Goal: Task Accomplishment & Management: Manage account settings

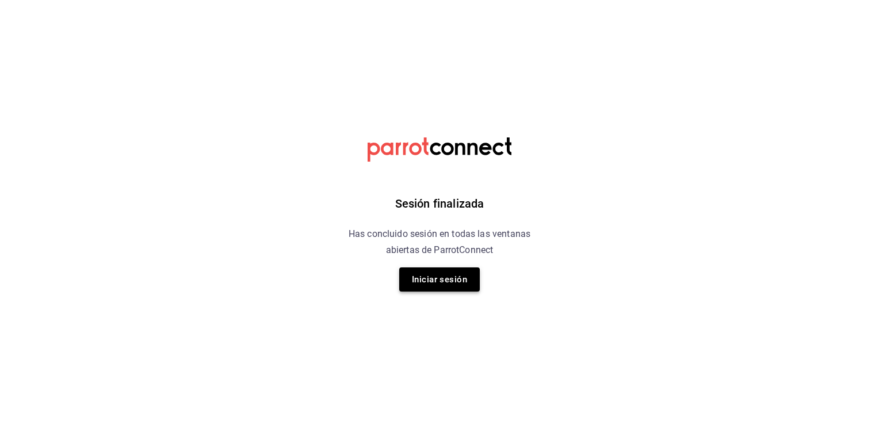
click at [440, 276] on button "Iniciar sesión" at bounding box center [439, 279] width 81 height 24
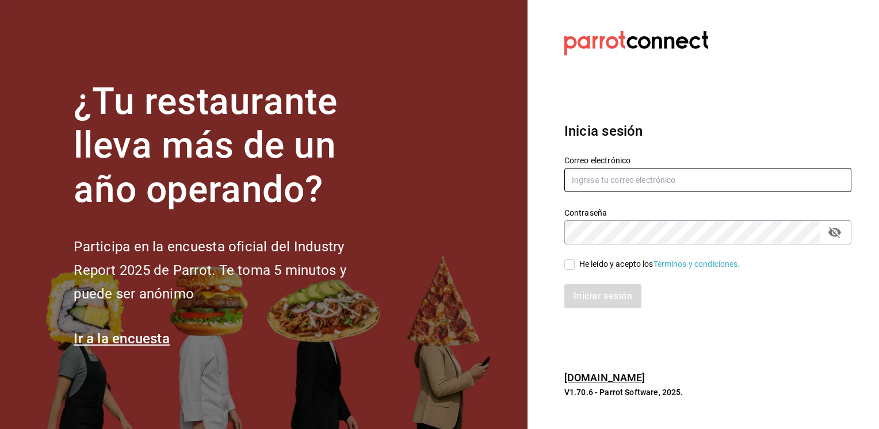
type input "[EMAIL_ADDRESS][PERSON_NAME][DOMAIN_NAME]"
click at [571, 266] on input "He leído y acepto los Términos y condiciones." at bounding box center [569, 264] width 10 height 10
checkbox input "true"
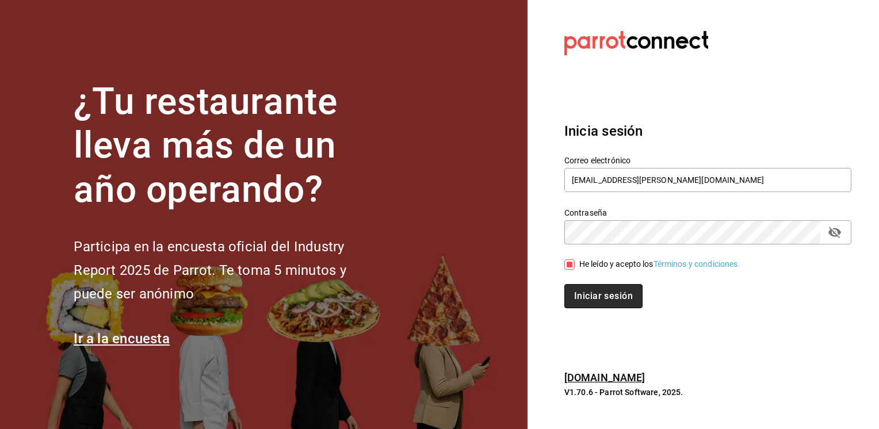
click at [598, 298] on button "Iniciar sesión" at bounding box center [603, 296] width 78 height 24
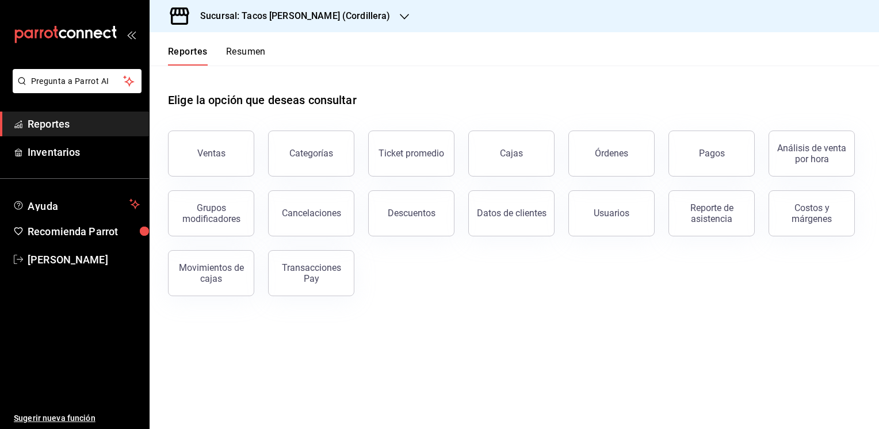
click at [400, 16] on icon "button" at bounding box center [404, 17] width 9 height 6
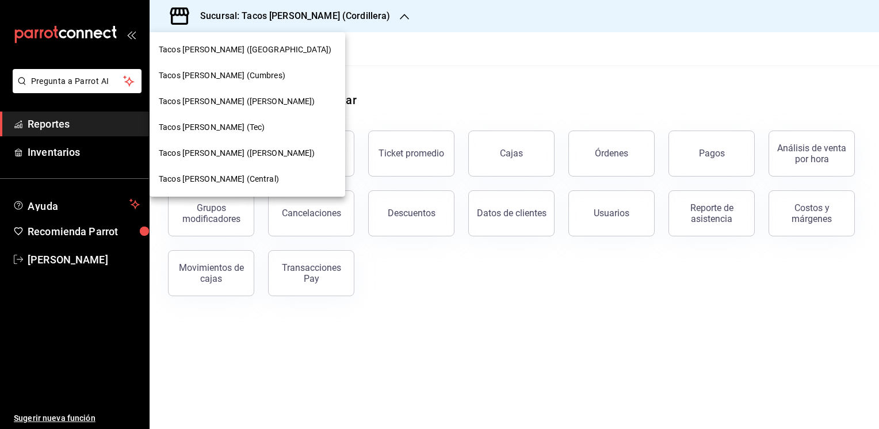
click at [240, 155] on span "Tacos [PERSON_NAME] ([PERSON_NAME])" at bounding box center [237, 153] width 156 height 12
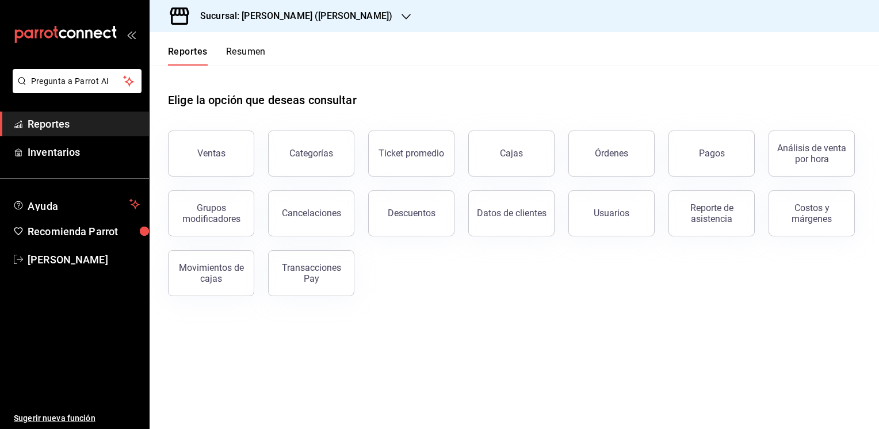
click at [261, 53] on button "Resumen" at bounding box center [246, 56] width 40 height 20
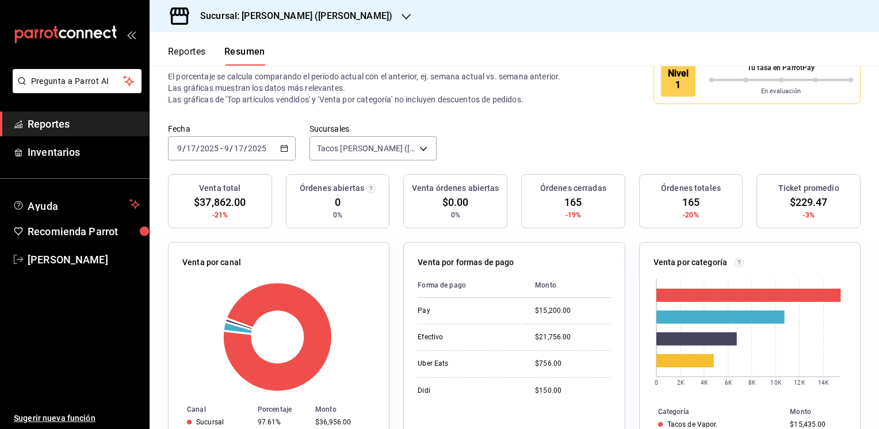
scroll to position [27, 0]
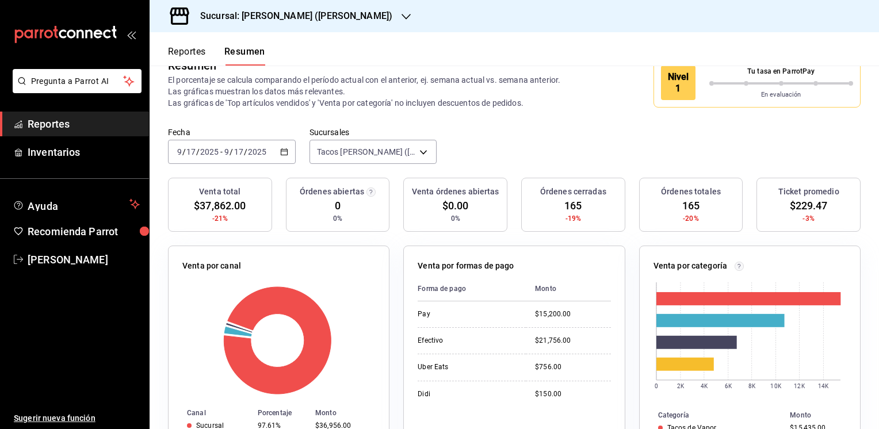
click at [183, 49] on button "Reportes" at bounding box center [187, 56] width 38 height 20
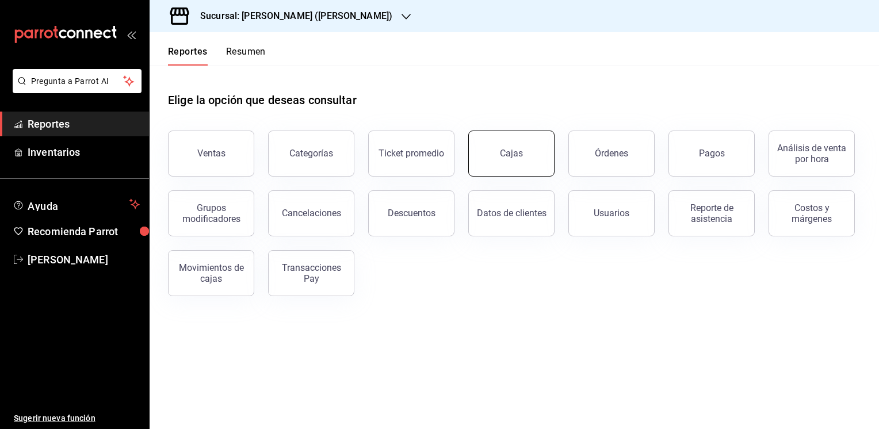
click at [520, 151] on div "Cajas" at bounding box center [512, 154] width 24 height 14
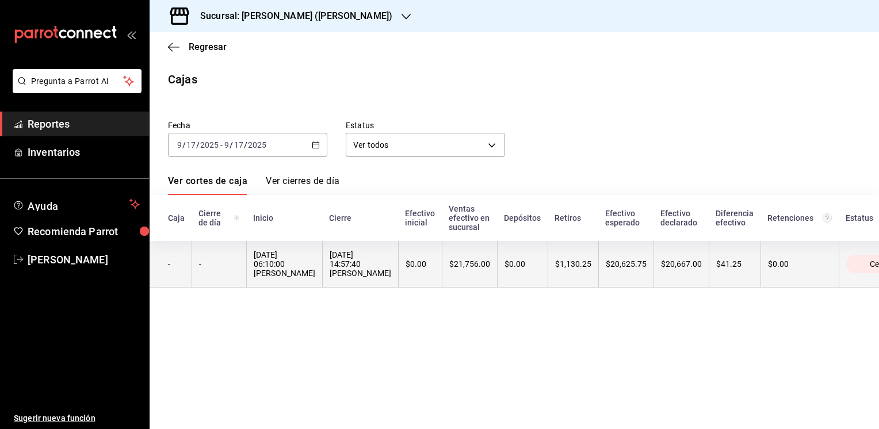
click at [632, 261] on div "$20,625.75" at bounding box center [626, 263] width 41 height 9
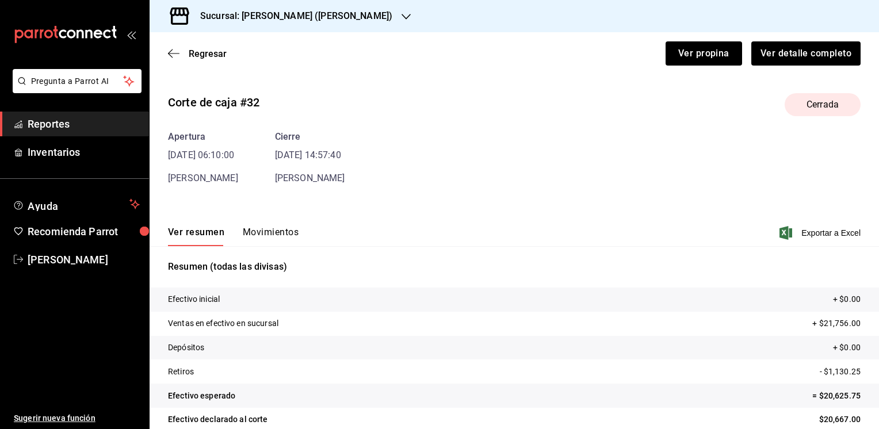
click at [258, 231] on button "Movimientos" at bounding box center [271, 237] width 56 height 20
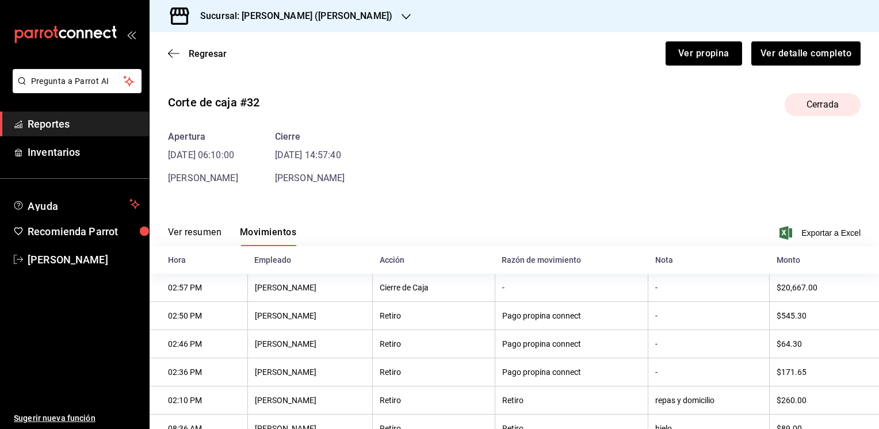
scroll to position [72, 0]
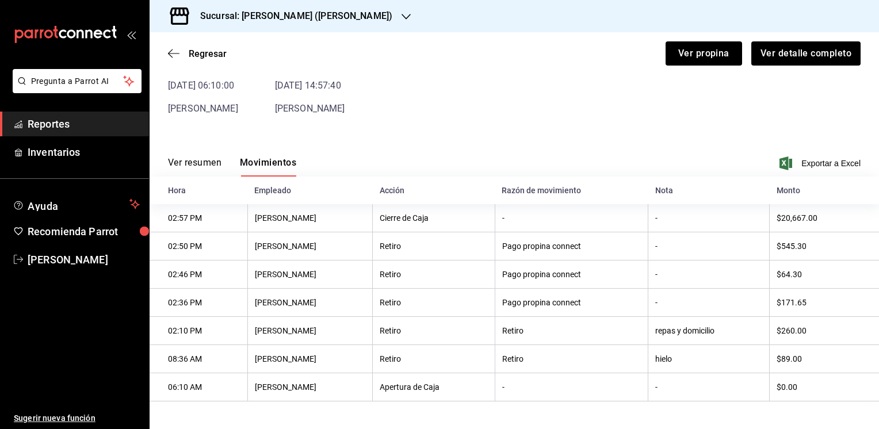
click at [207, 158] on button "Ver resumen" at bounding box center [194, 167] width 53 height 20
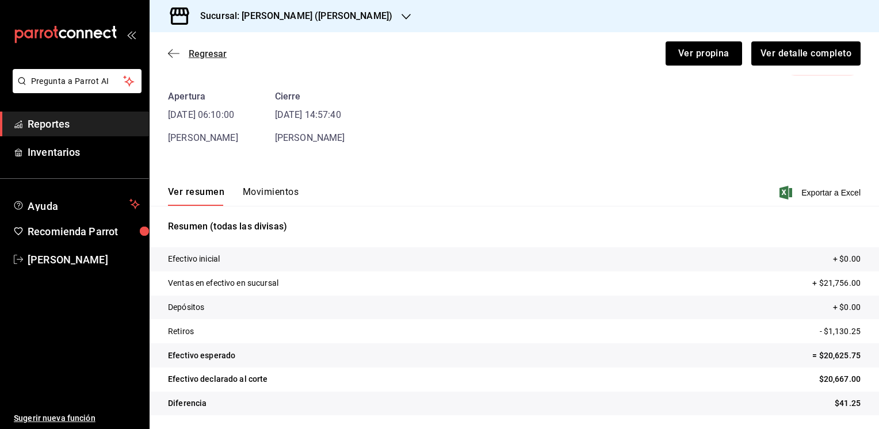
click at [201, 49] on span "Regresar" at bounding box center [208, 53] width 38 height 11
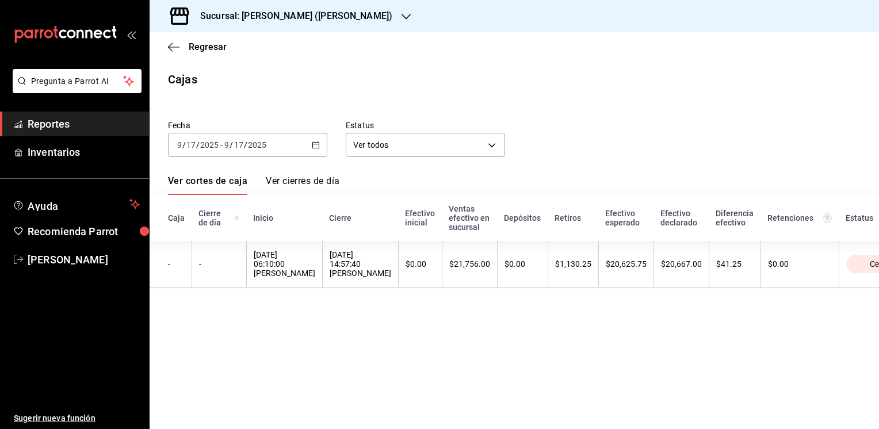
click at [402, 14] on icon "button" at bounding box center [406, 16] width 9 height 9
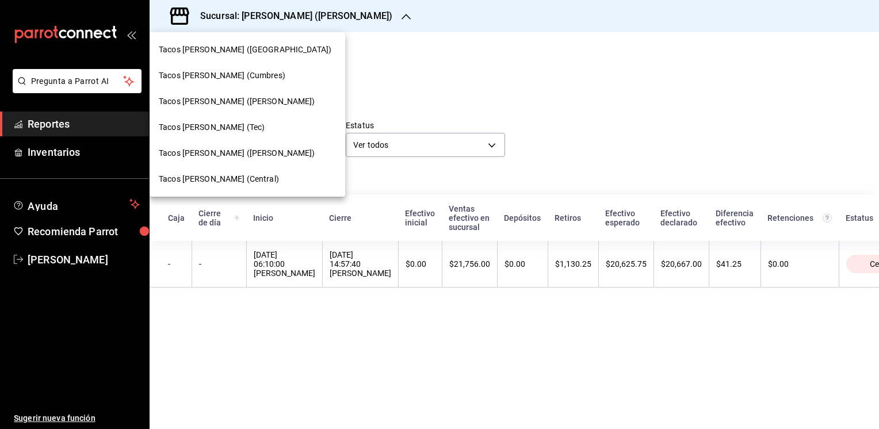
click at [211, 181] on span "Tacos [PERSON_NAME] (Central)" at bounding box center [219, 179] width 120 height 12
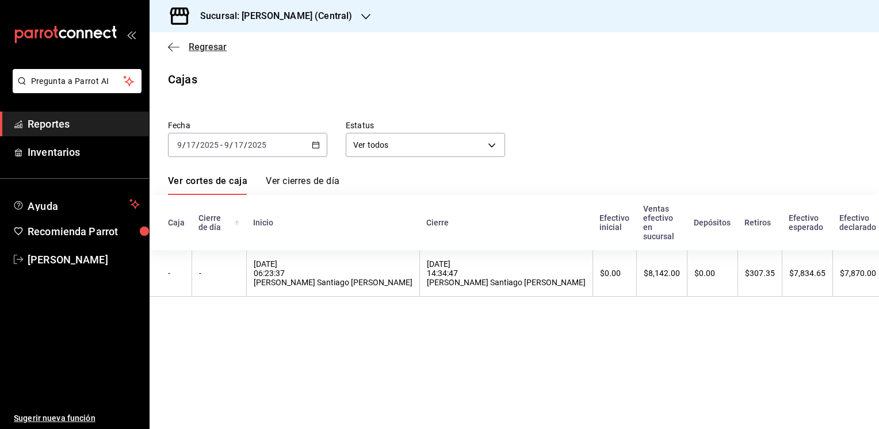
click at [207, 47] on span "Regresar" at bounding box center [208, 46] width 38 height 11
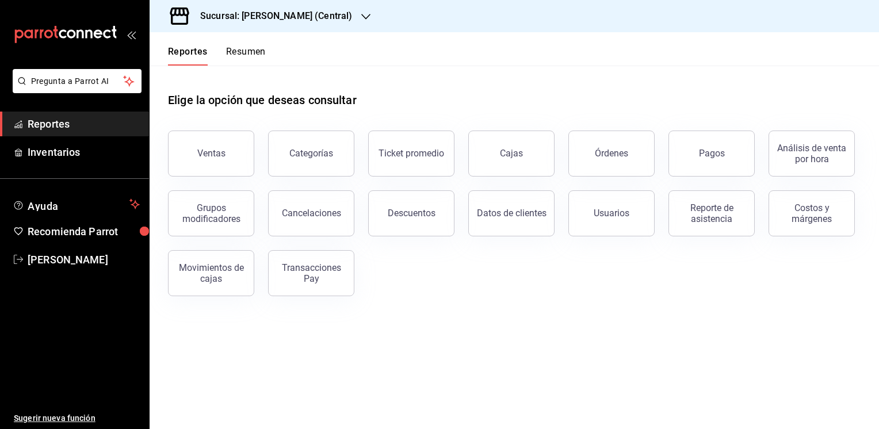
click at [250, 51] on button "Resumen" at bounding box center [246, 56] width 40 height 20
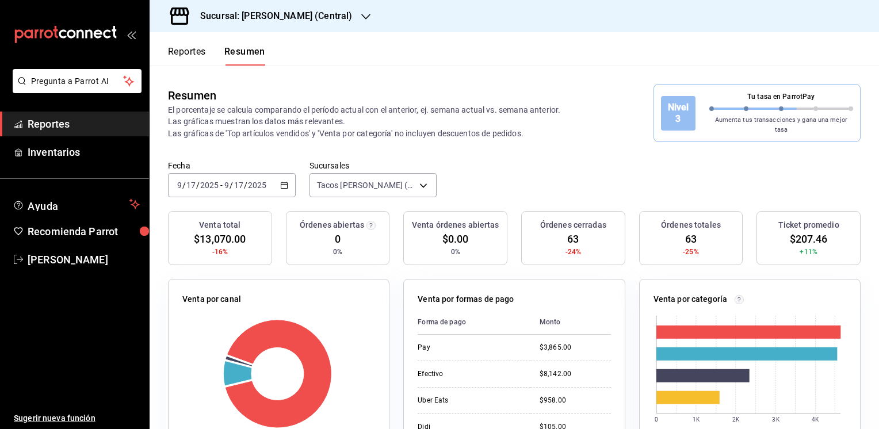
click at [186, 52] on button "Reportes" at bounding box center [187, 56] width 38 height 20
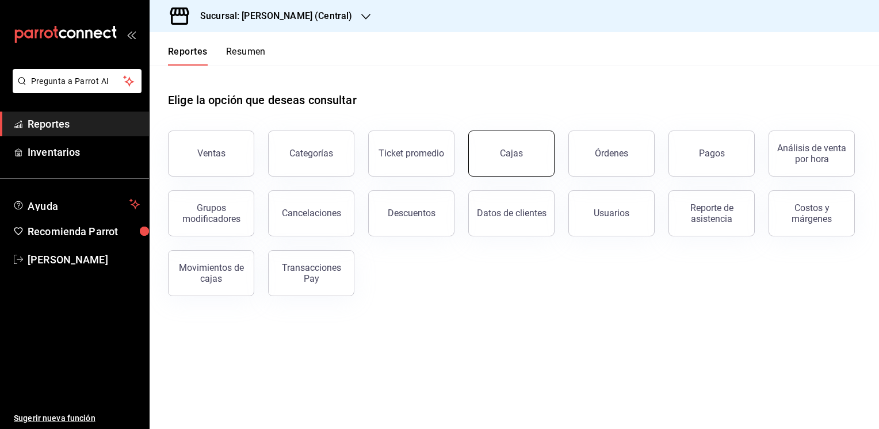
click at [515, 148] on div "Cajas" at bounding box center [512, 154] width 24 height 14
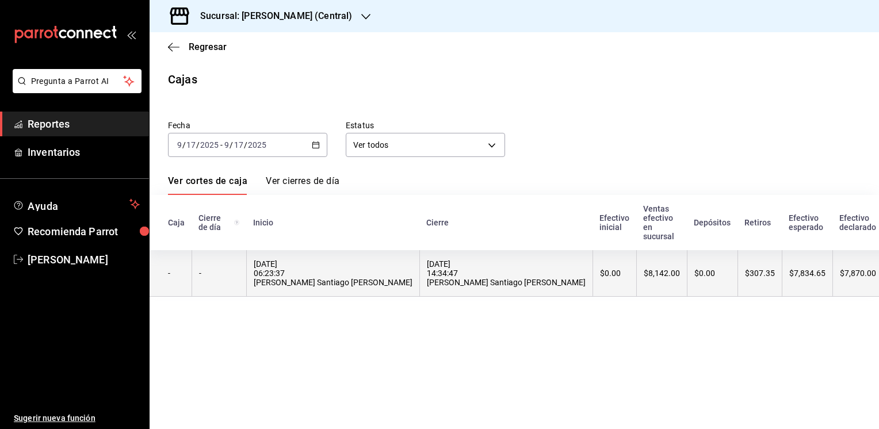
click at [737, 284] on th "$307.35" at bounding box center [759, 273] width 44 height 47
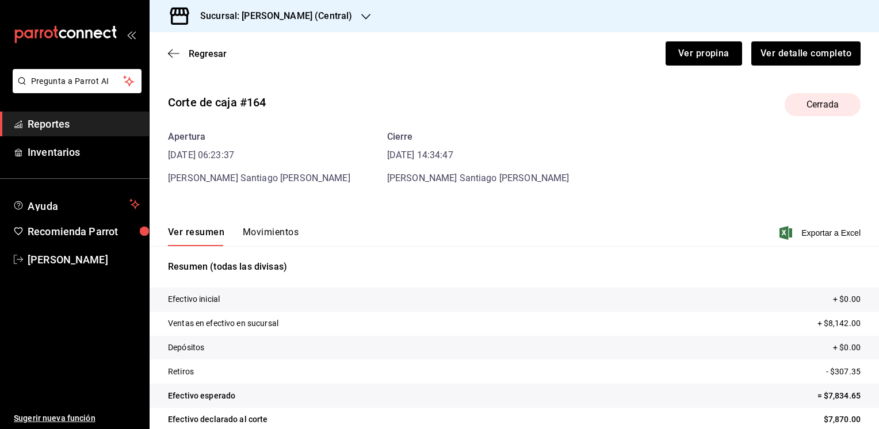
click at [276, 231] on button "Movimientos" at bounding box center [271, 237] width 56 height 20
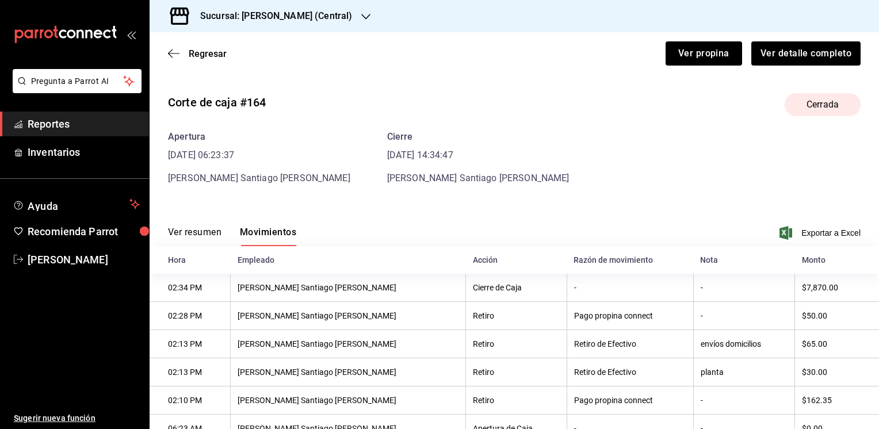
scroll to position [44, 0]
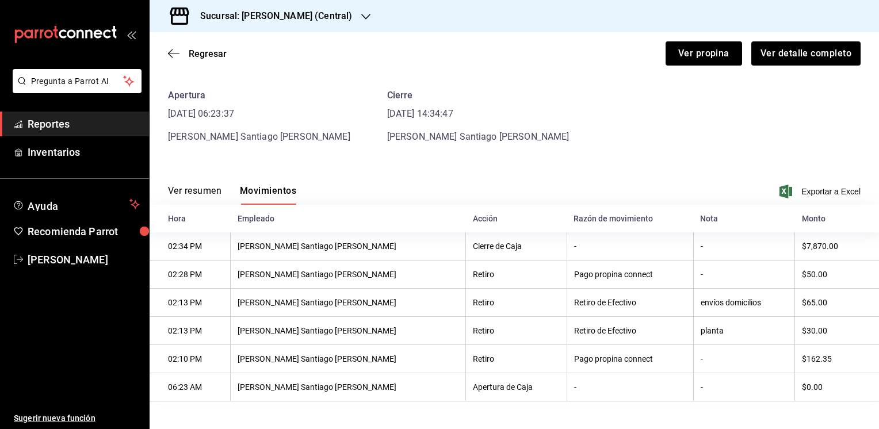
click at [267, 341] on th "[PERSON_NAME] Santiago [PERSON_NAME]" at bounding box center [348, 331] width 235 height 28
click at [196, 186] on button "Ver resumen" at bounding box center [194, 195] width 53 height 20
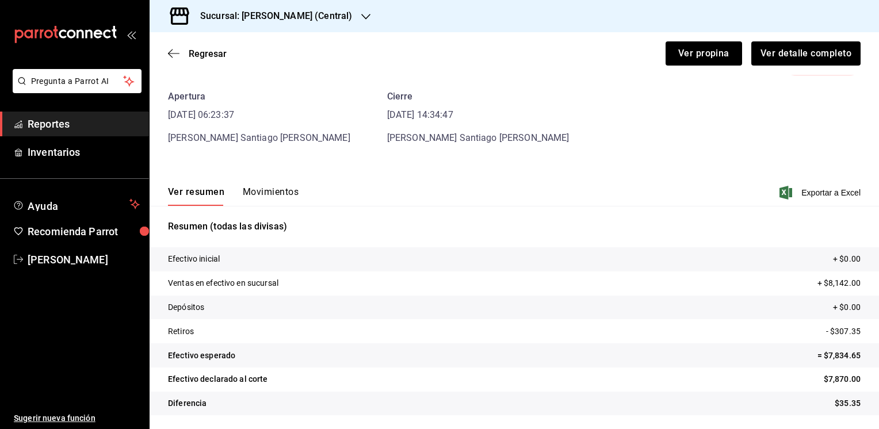
scroll to position [40, 0]
click at [194, 52] on span "Regresar" at bounding box center [208, 53] width 38 height 11
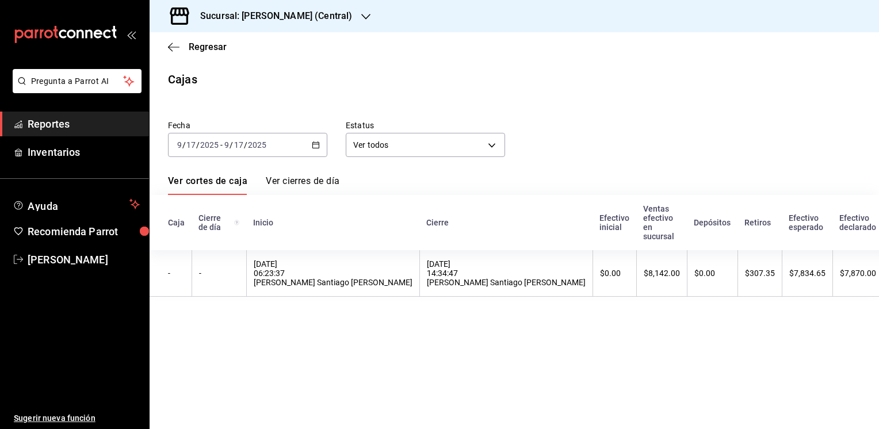
click at [365, 12] on icon "button" at bounding box center [365, 16] width 9 height 9
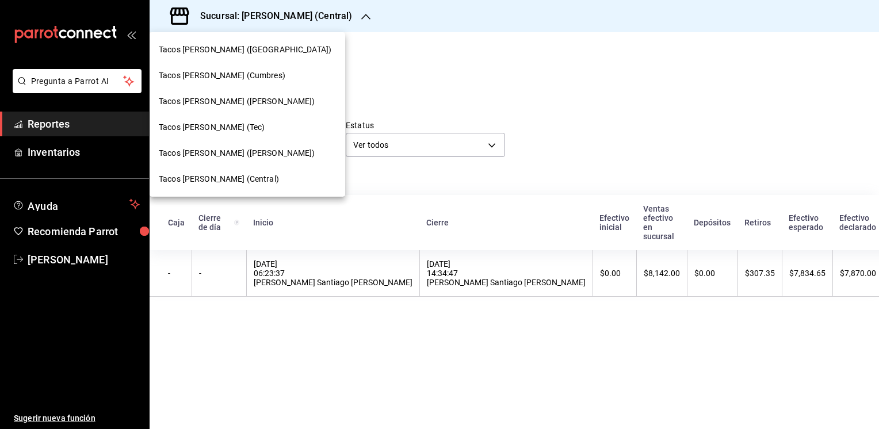
click at [188, 119] on div "Tacos [PERSON_NAME] (Tec)" at bounding box center [248, 127] width 196 height 26
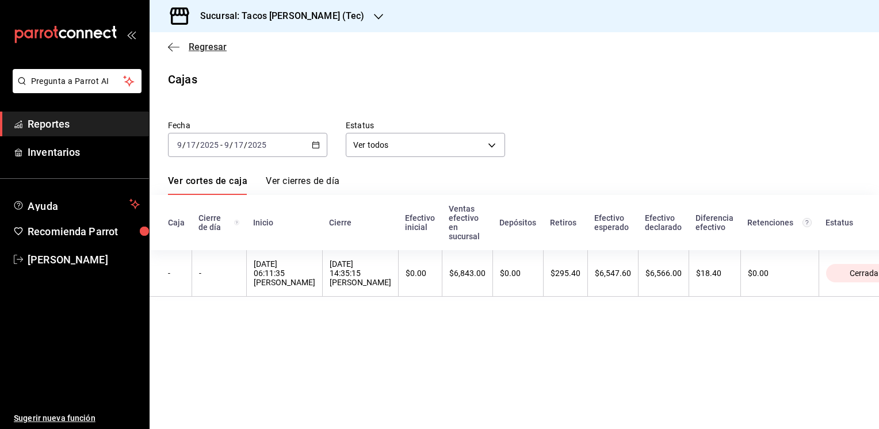
click at [207, 48] on span "Regresar" at bounding box center [208, 46] width 38 height 11
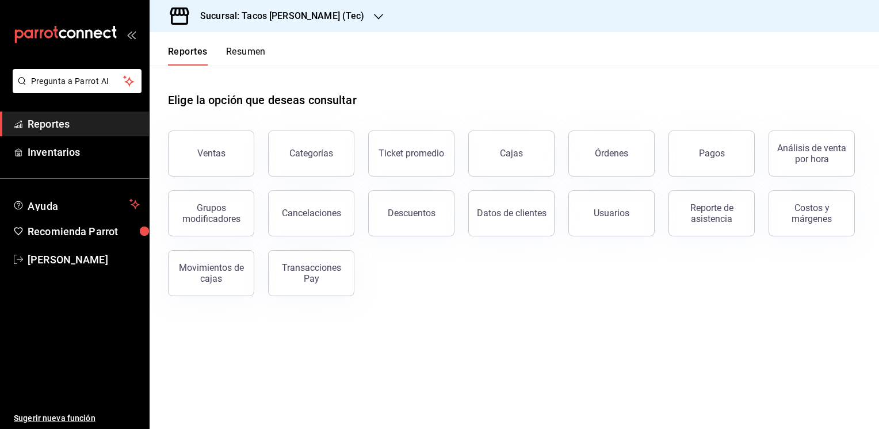
click at [250, 48] on button "Resumen" at bounding box center [246, 56] width 40 height 20
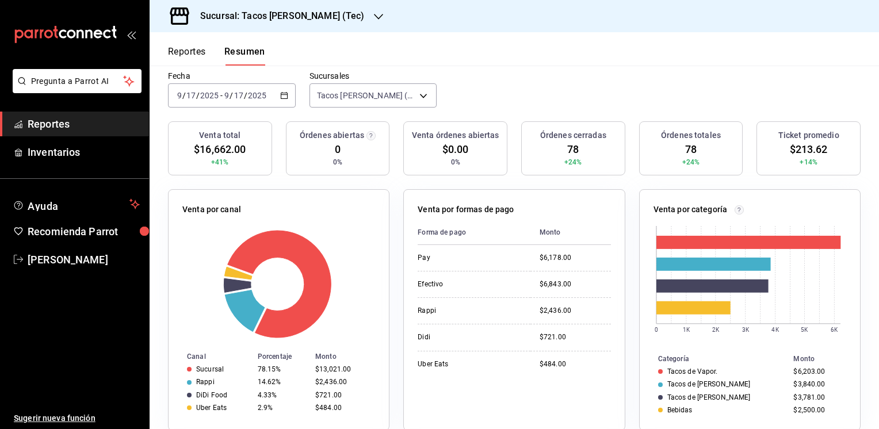
scroll to position [96, 0]
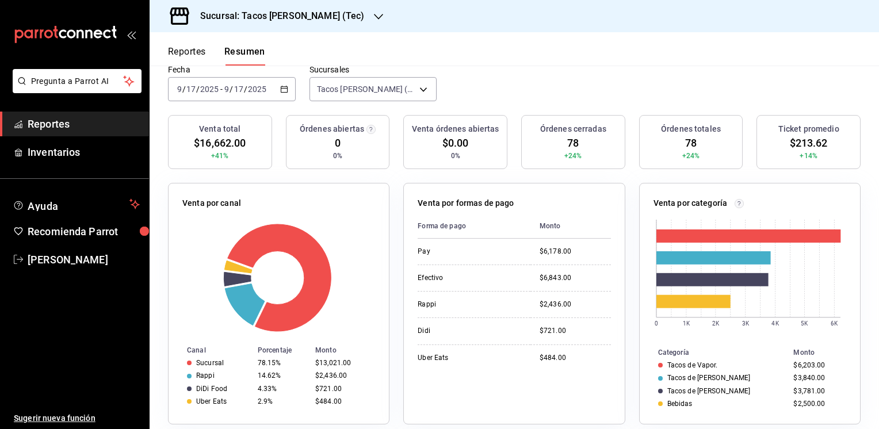
click at [177, 52] on button "Reportes" at bounding box center [187, 56] width 38 height 20
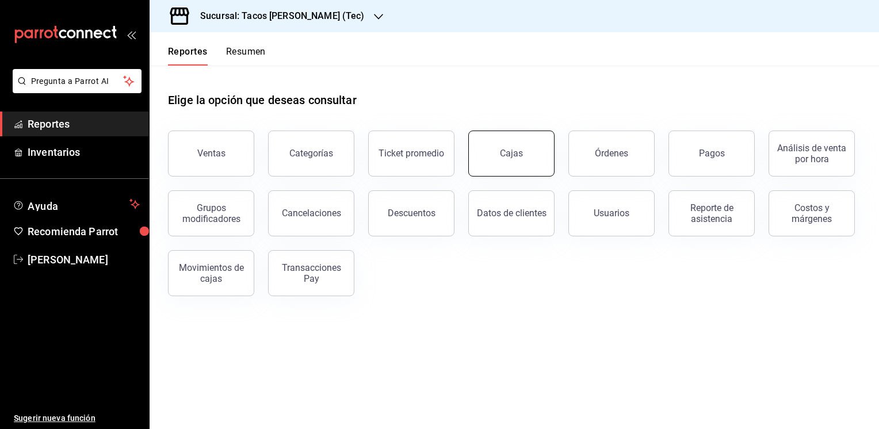
click at [529, 153] on link "Cajas" at bounding box center [511, 154] width 86 height 46
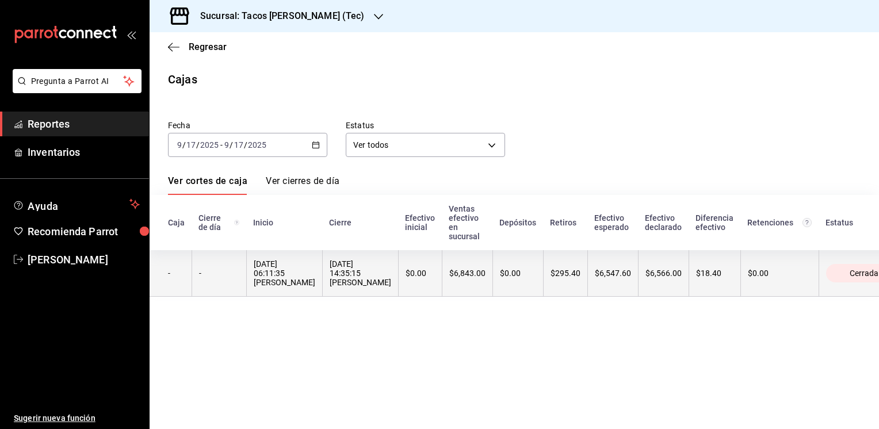
click at [587, 266] on th "$295.40" at bounding box center [565, 273] width 44 height 47
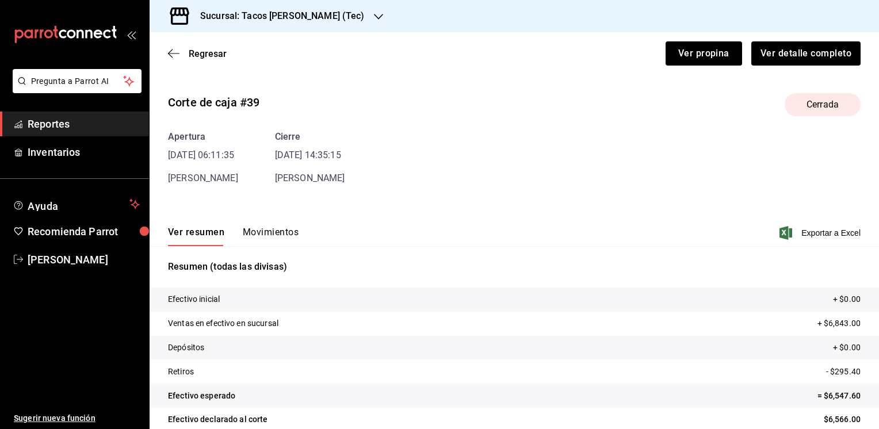
click at [260, 232] on button "Movimientos" at bounding box center [271, 237] width 56 height 20
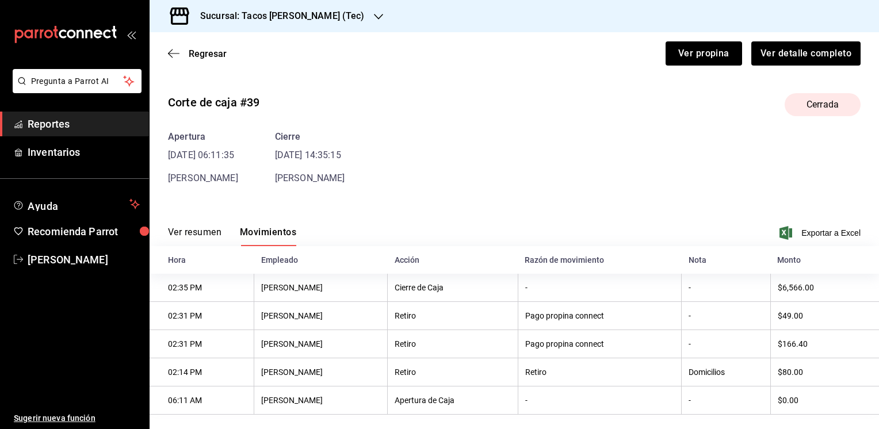
scroll to position [15, 0]
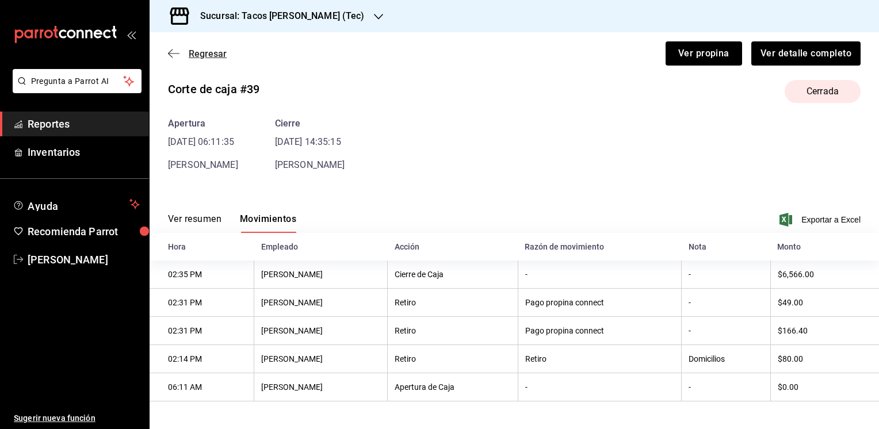
click at [206, 56] on span "Regresar" at bounding box center [208, 53] width 38 height 11
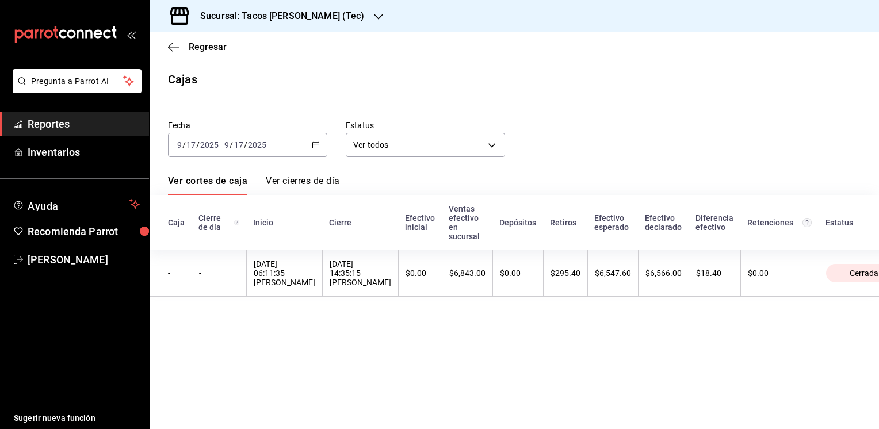
click at [374, 13] on icon "button" at bounding box center [378, 16] width 9 height 9
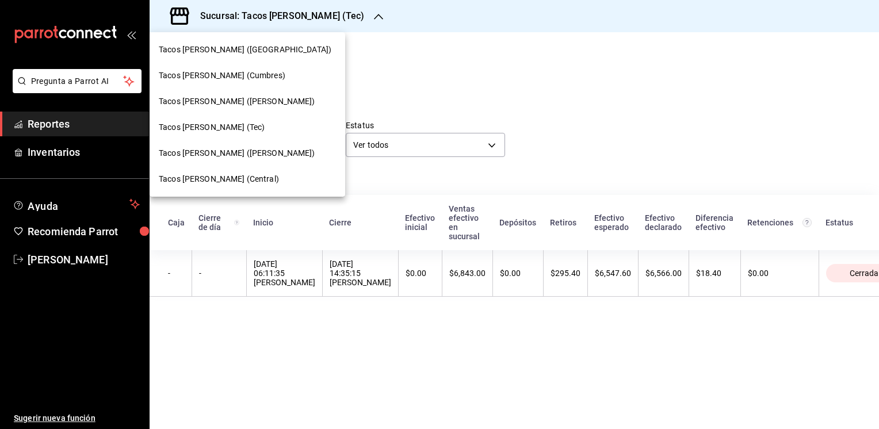
click at [254, 50] on span "Tacos [PERSON_NAME] ([GEOGRAPHIC_DATA])" at bounding box center [245, 50] width 173 height 12
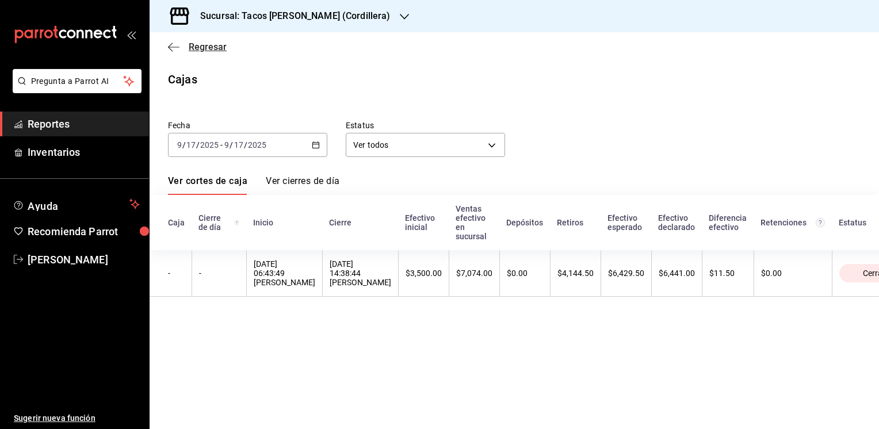
click at [213, 48] on span "Regresar" at bounding box center [208, 46] width 38 height 11
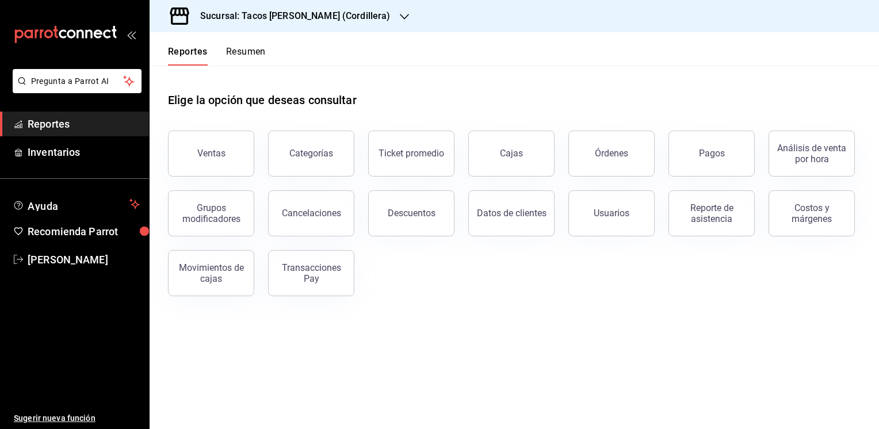
click at [255, 54] on button "Resumen" at bounding box center [246, 56] width 40 height 20
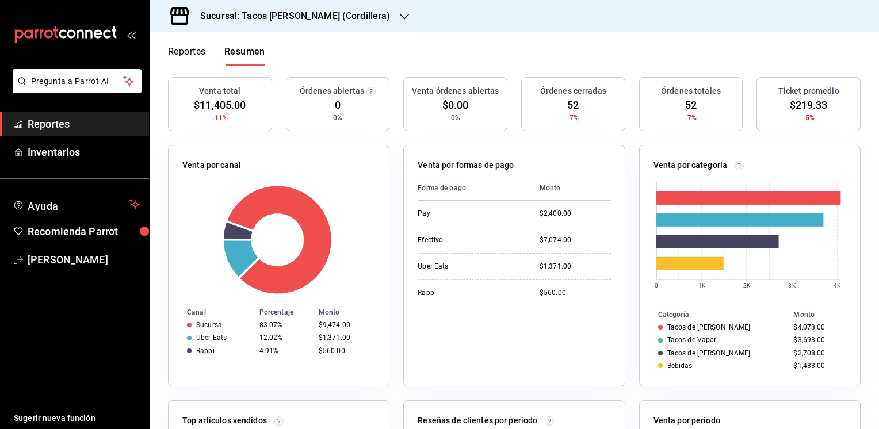
scroll to position [135, 0]
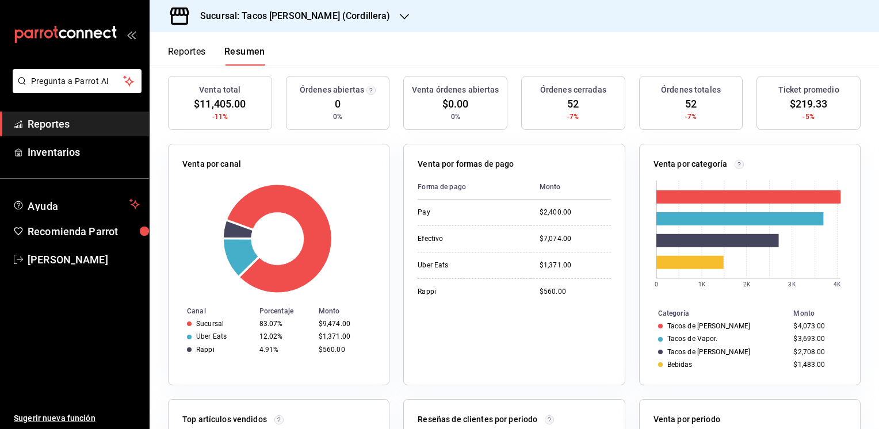
click at [180, 52] on button "Reportes" at bounding box center [187, 56] width 38 height 20
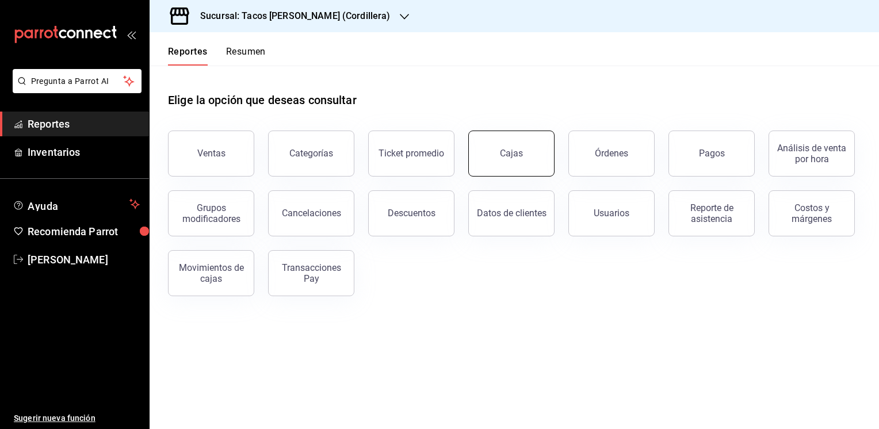
click at [507, 152] on div "Cajas" at bounding box center [512, 154] width 24 height 14
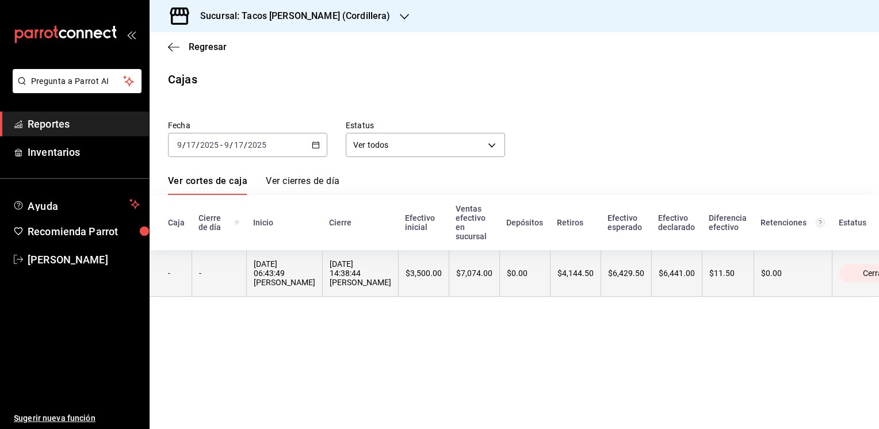
click at [601, 284] on th "$6,429.50" at bounding box center [626, 273] width 51 height 47
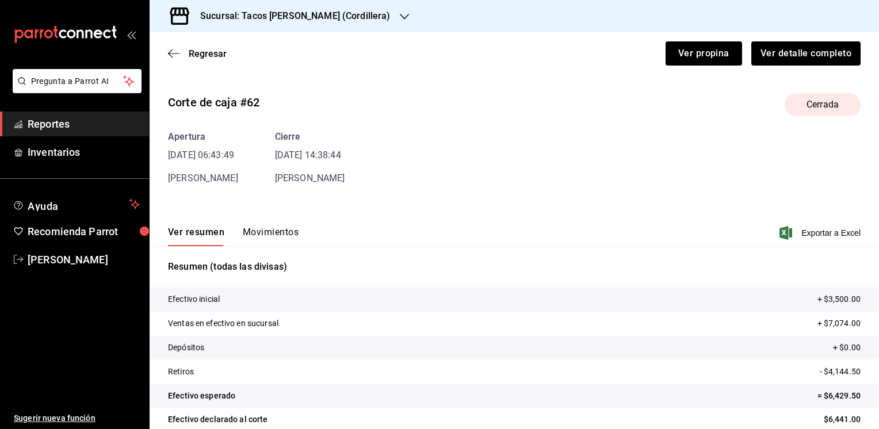
click at [275, 232] on button "Movimientos" at bounding box center [271, 237] width 56 height 20
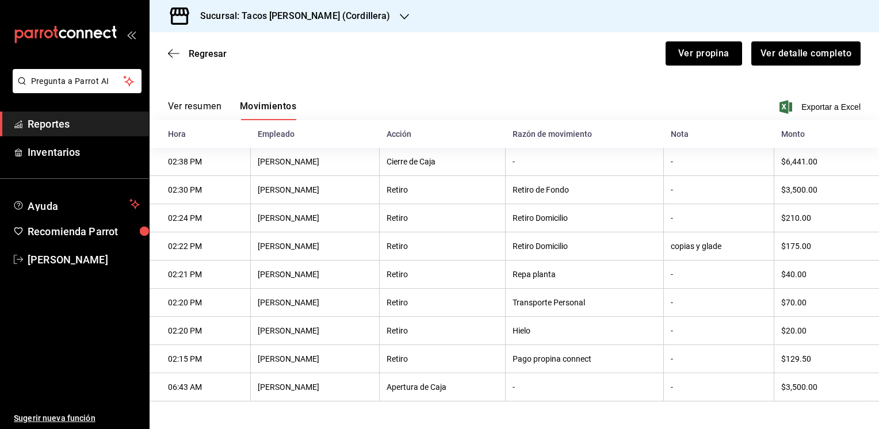
scroll to position [129, 0]
click at [180, 102] on button "Ver resumen" at bounding box center [194, 111] width 53 height 20
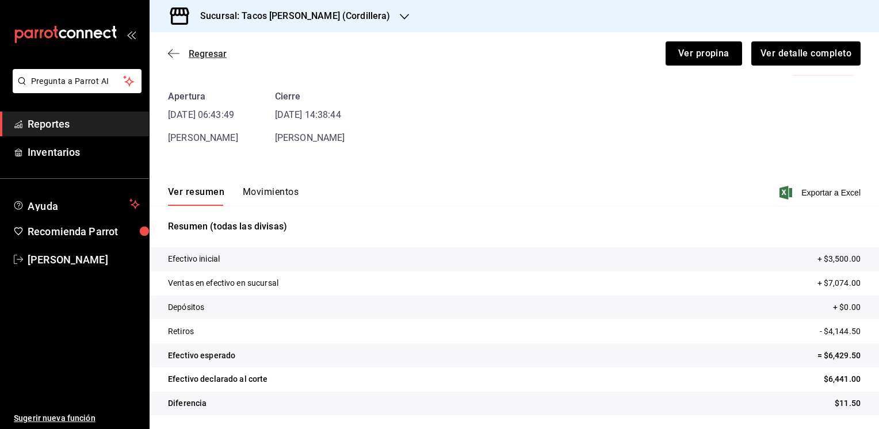
click at [197, 56] on span "Regresar" at bounding box center [208, 53] width 38 height 11
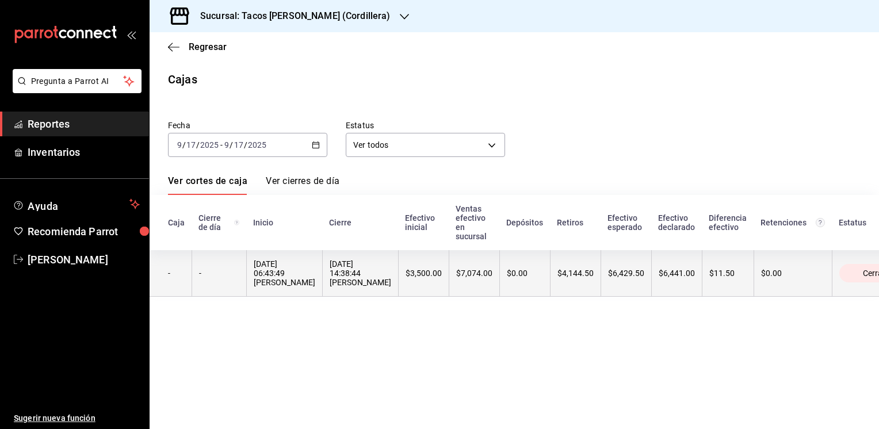
click at [570, 282] on th "$4,144.50" at bounding box center [575, 273] width 51 height 47
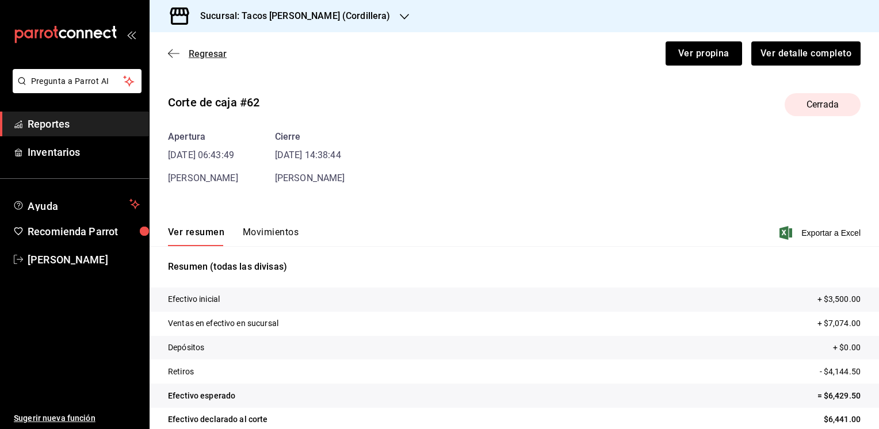
click at [200, 54] on span "Regresar" at bounding box center [208, 53] width 38 height 11
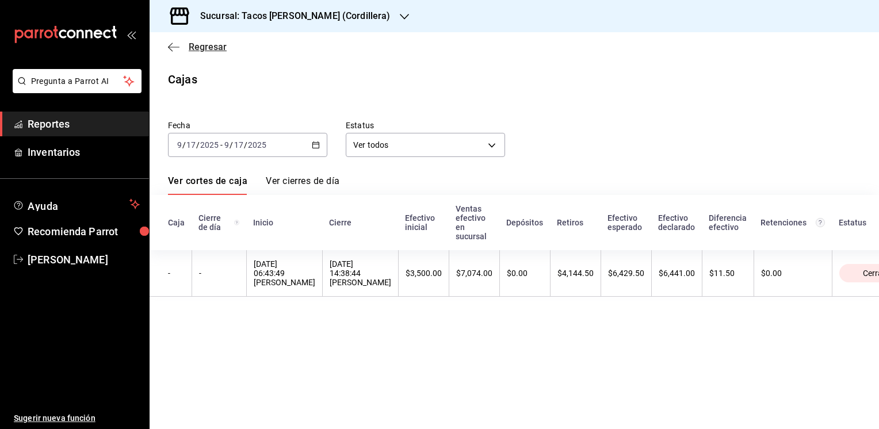
click at [174, 47] on icon "button" at bounding box center [174, 47] width 12 height 1
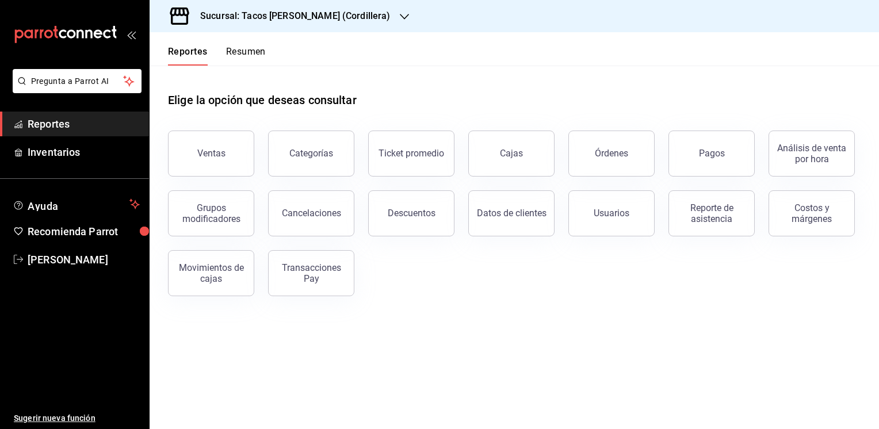
click at [400, 18] on icon "button" at bounding box center [404, 16] width 9 height 9
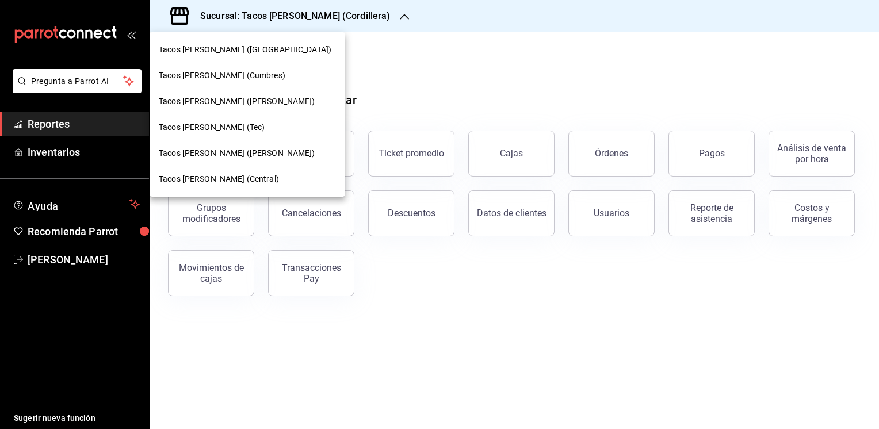
click at [251, 77] on span "Tacos [PERSON_NAME] (Cumbres)" at bounding box center [222, 76] width 127 height 12
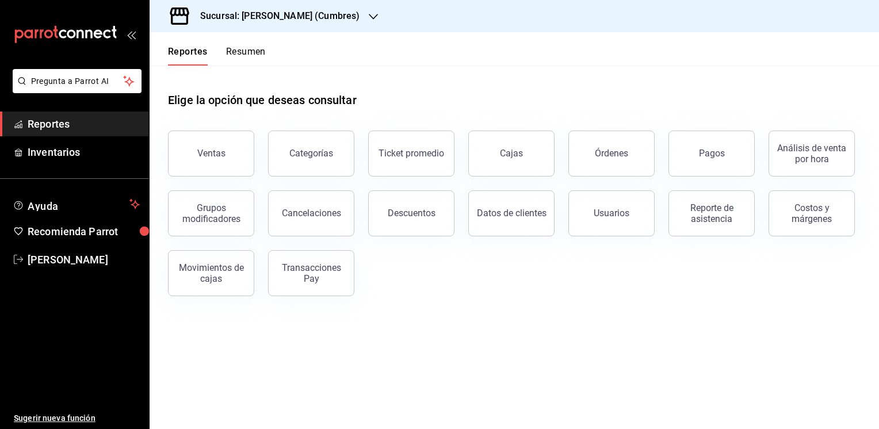
click at [253, 52] on button "Resumen" at bounding box center [246, 56] width 40 height 20
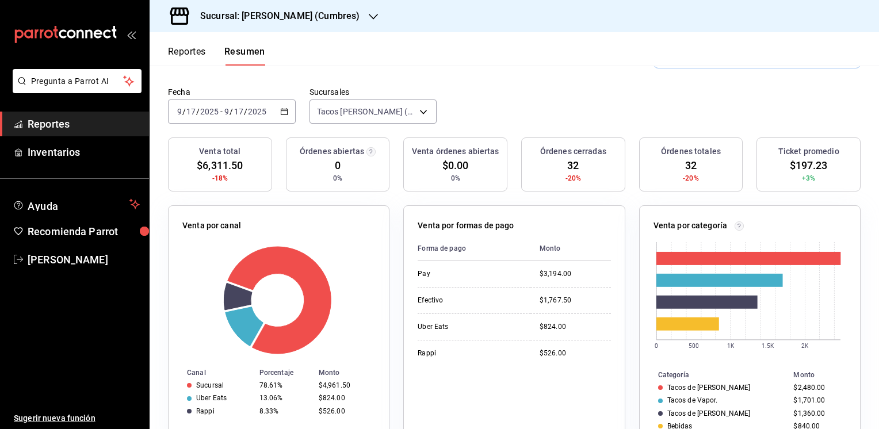
scroll to position [73, 0]
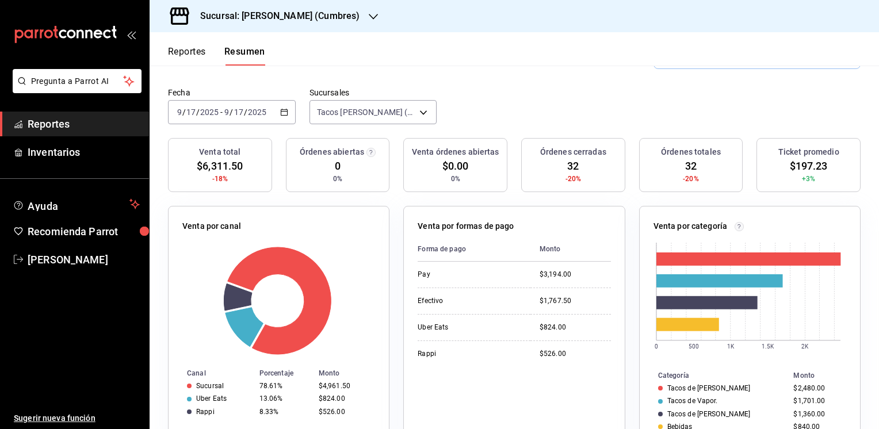
click at [191, 47] on button "Reportes" at bounding box center [187, 56] width 38 height 20
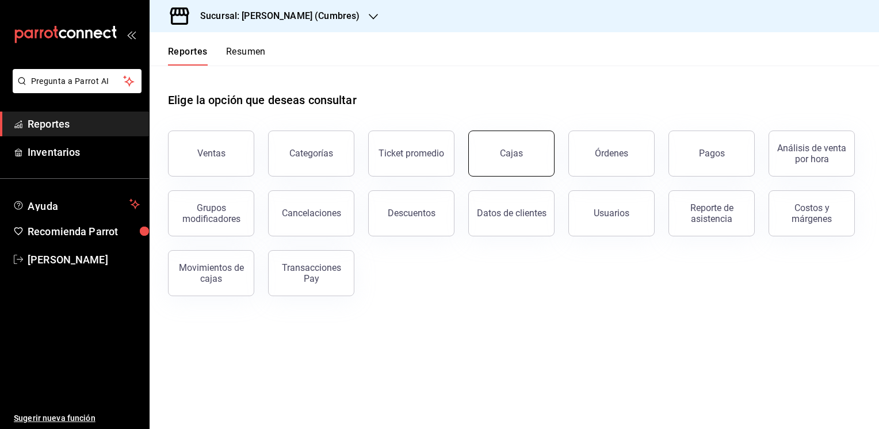
click at [514, 158] on div "Cajas" at bounding box center [512, 154] width 24 height 14
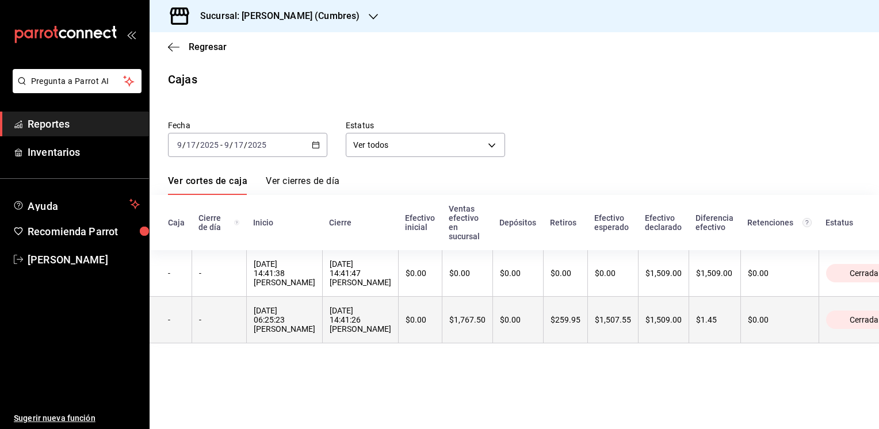
click at [602, 335] on th "$1,507.55" at bounding box center [612, 320] width 51 height 47
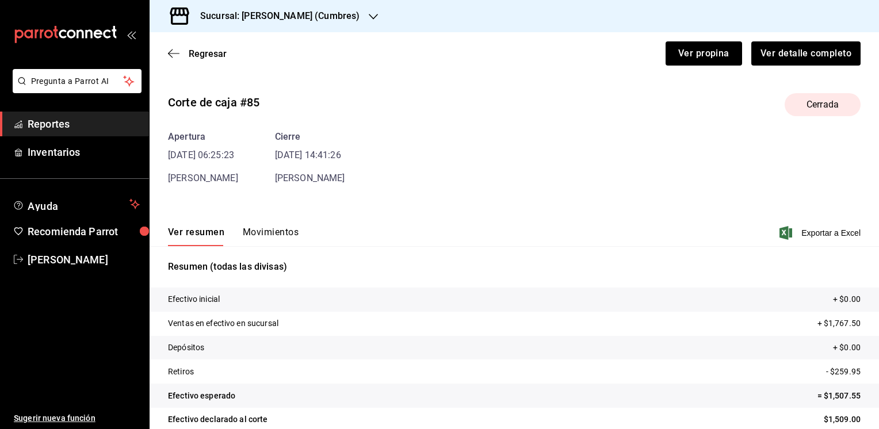
click at [263, 234] on button "Movimientos" at bounding box center [271, 237] width 56 height 20
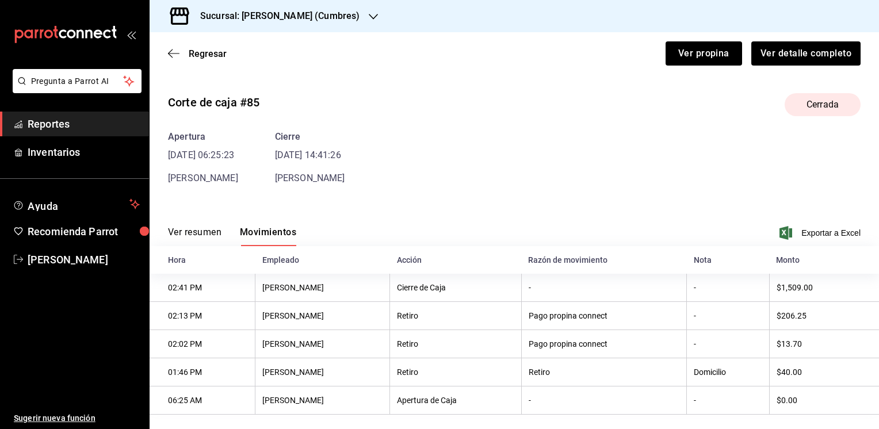
scroll to position [15, 0]
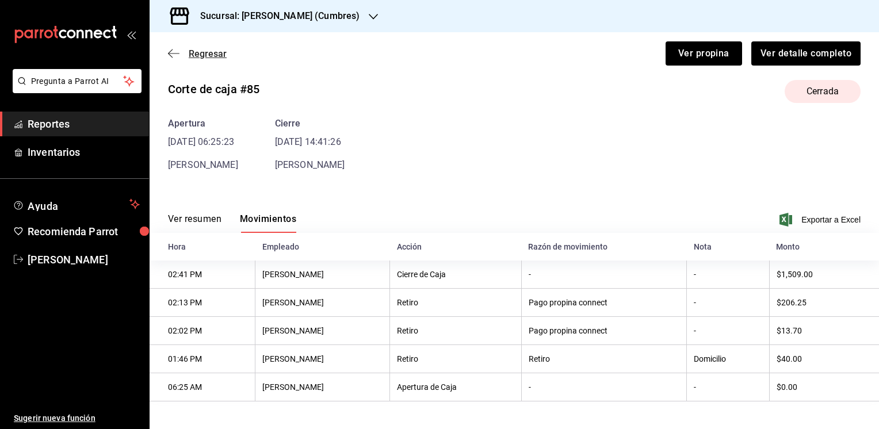
click at [177, 48] on icon "button" at bounding box center [174, 53] width 12 height 10
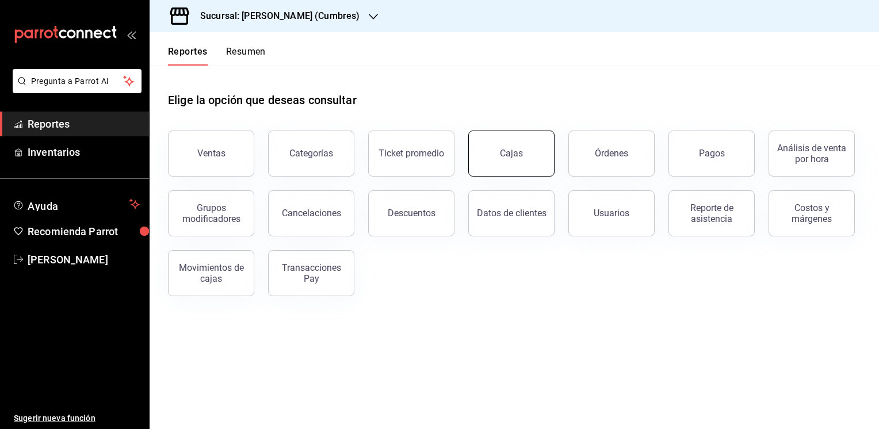
click at [504, 160] on link "Cajas" at bounding box center [511, 154] width 86 height 46
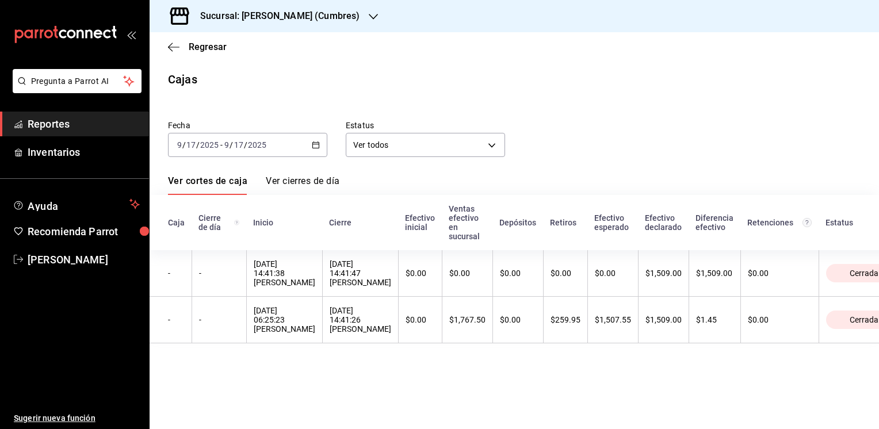
click at [373, 14] on icon "button" at bounding box center [373, 16] width 9 height 9
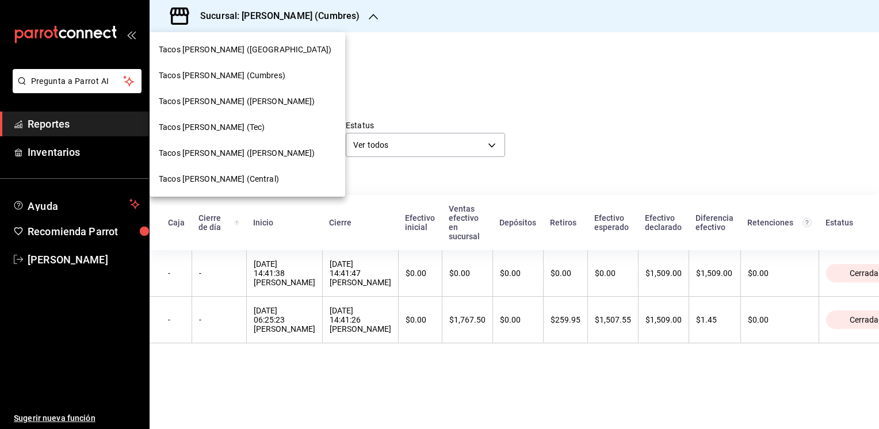
click at [258, 102] on span "Tacos [PERSON_NAME] ([PERSON_NAME])" at bounding box center [237, 101] width 156 height 12
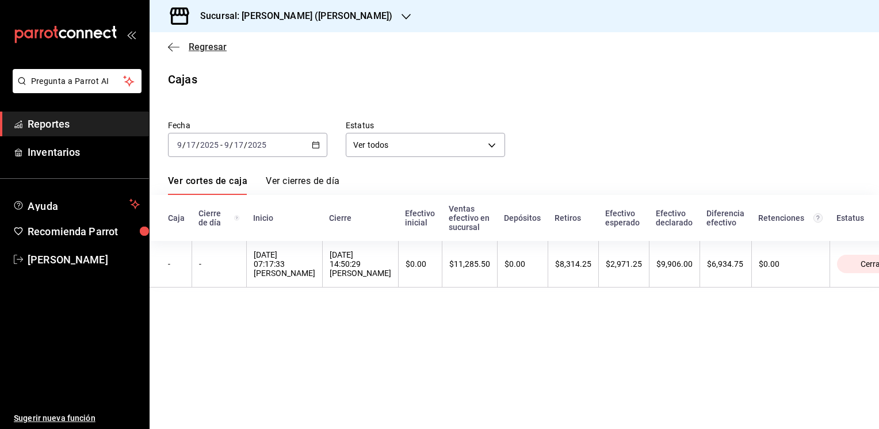
click at [216, 44] on span "Regresar" at bounding box center [208, 46] width 38 height 11
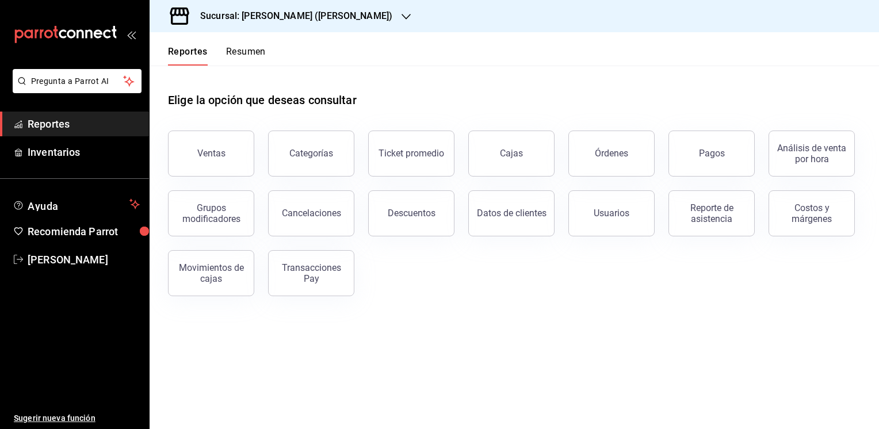
click at [251, 50] on button "Resumen" at bounding box center [246, 56] width 40 height 20
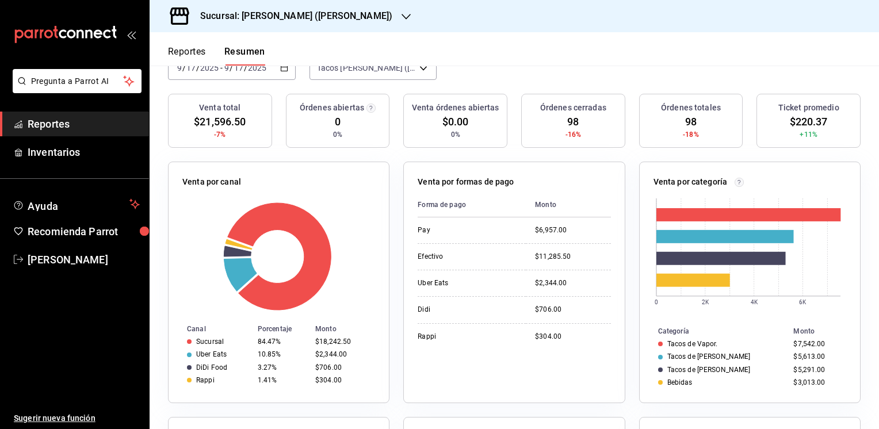
scroll to position [135, 0]
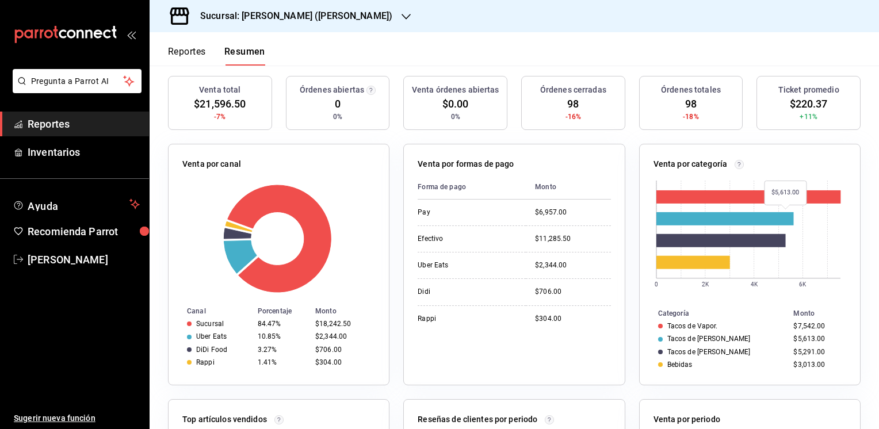
click at [779, 212] on rect at bounding box center [724, 218] width 137 height 13
drag, startPoint x: 779, startPoint y: 209, endPoint x: 708, endPoint y: 162, distance: 86.3
click at [708, 162] on p "Venta por categoría" at bounding box center [690, 164] width 74 height 12
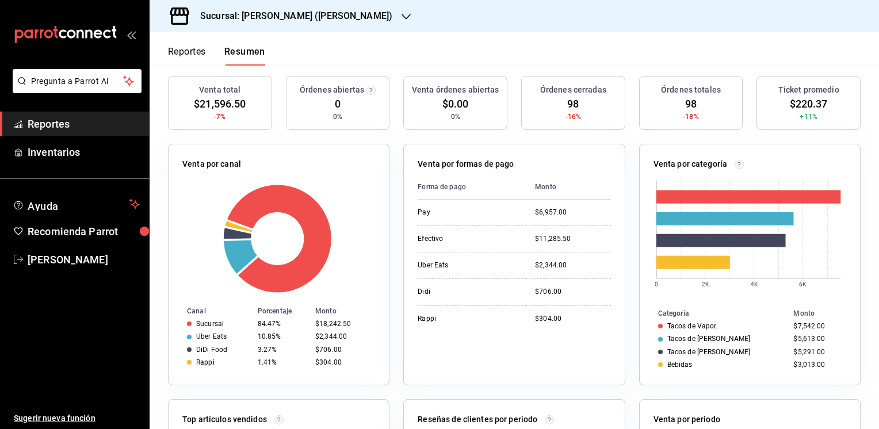
drag, startPoint x: 708, startPoint y: 162, endPoint x: 748, endPoint y: 160, distance: 40.9
click at [748, 160] on div "Venta por categoría" at bounding box center [749, 166] width 193 height 17
click at [741, 285] on rect at bounding box center [748, 235] width 190 height 121
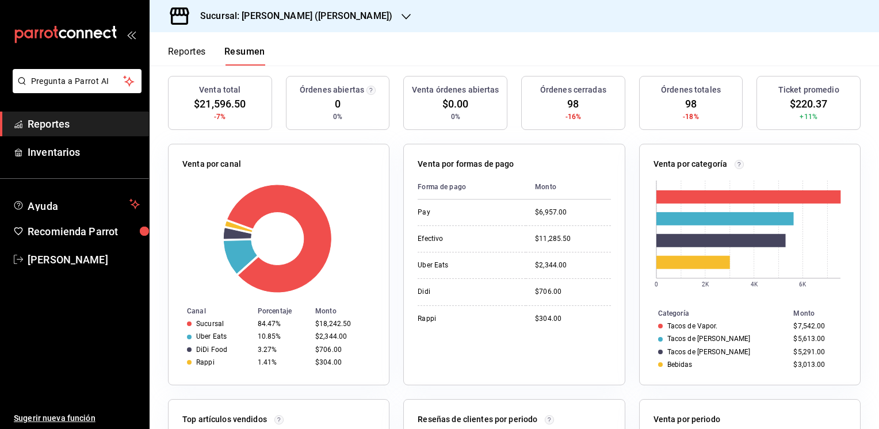
drag, startPoint x: 741, startPoint y: 285, endPoint x: 738, endPoint y: 303, distance: 18.2
click at [738, 307] on th "Categoría" at bounding box center [715, 313] width 150 height 13
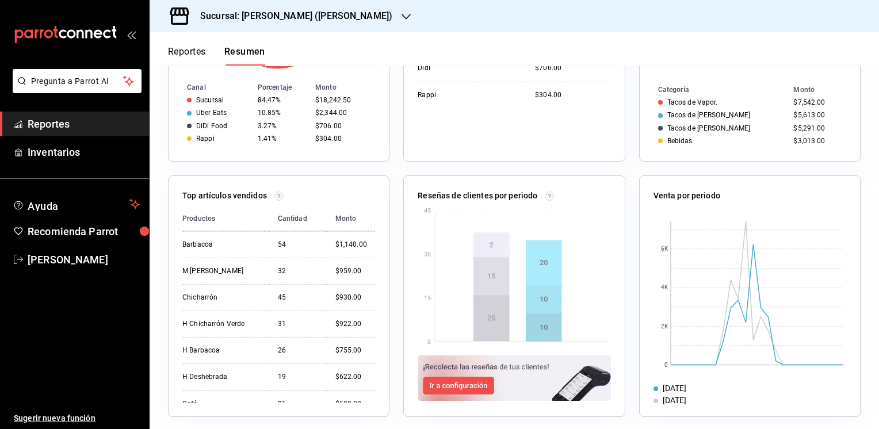
scroll to position [0, 0]
click at [546, 250] on img at bounding box center [514, 277] width 190 height 140
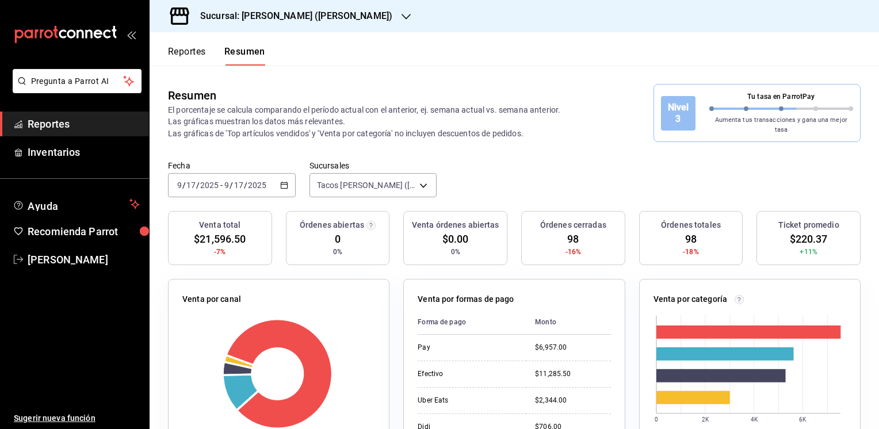
click at [191, 44] on div "Reportes Resumen" at bounding box center [208, 48] width 116 height 33
click at [181, 49] on button "Reportes" at bounding box center [187, 56] width 38 height 20
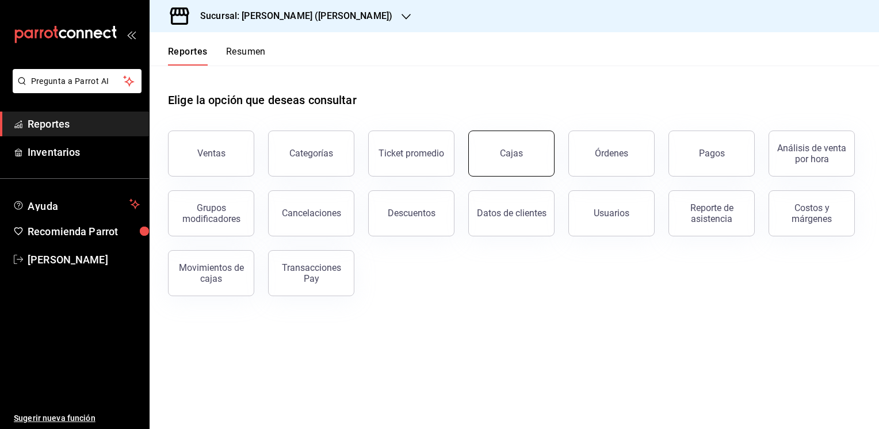
click at [511, 154] on div "Cajas" at bounding box center [512, 154] width 24 height 14
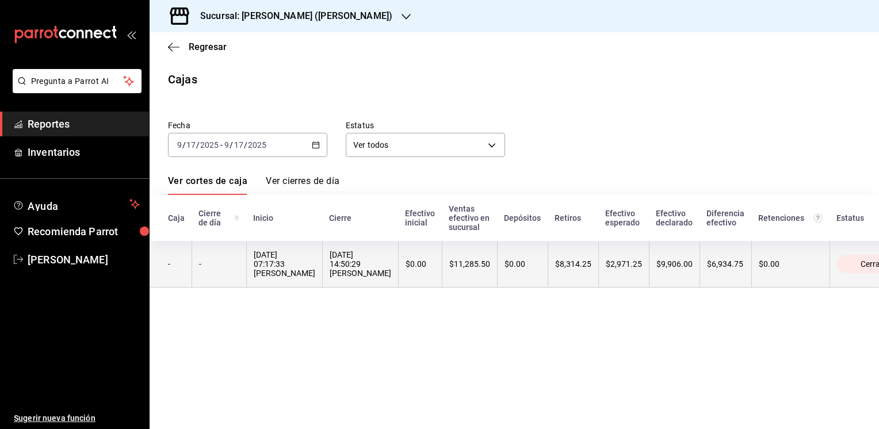
click at [575, 266] on th "$8,314.25" at bounding box center [573, 264] width 51 height 47
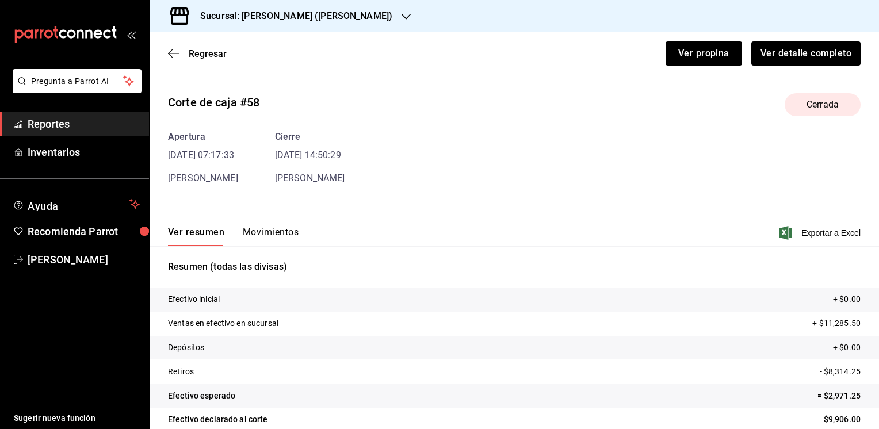
click at [274, 229] on button "Movimientos" at bounding box center [271, 237] width 56 height 20
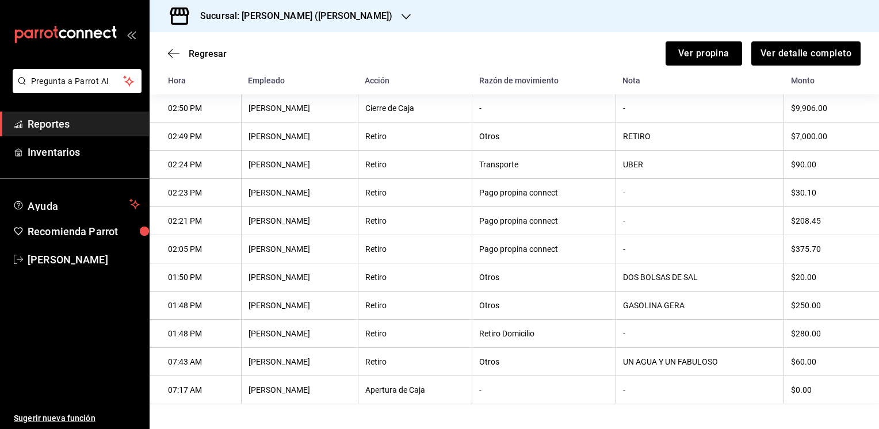
scroll to position [180, 0]
click at [194, 55] on span "Regresar" at bounding box center [208, 53] width 38 height 11
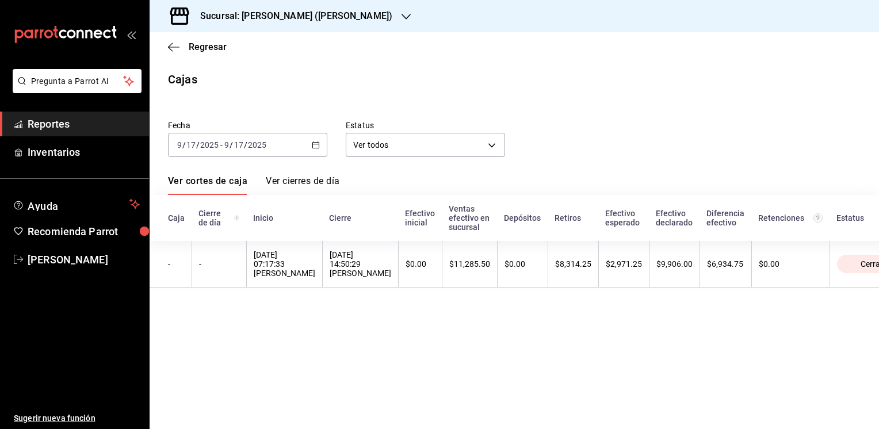
click at [651, 99] on main "Regresar Cajas Fecha [DATE] [DATE] - [DATE] [DATE] Estatus Ver todos ALL Ver co…" at bounding box center [514, 230] width 729 height 397
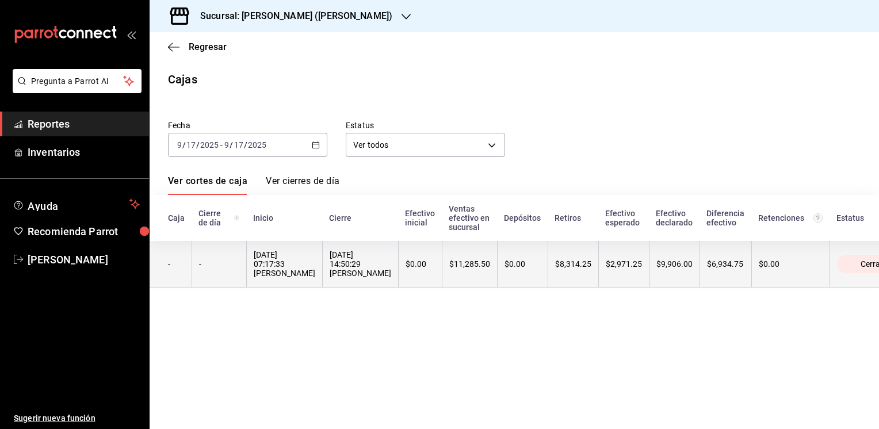
click at [618, 280] on th "$2,971.25" at bounding box center [623, 264] width 51 height 47
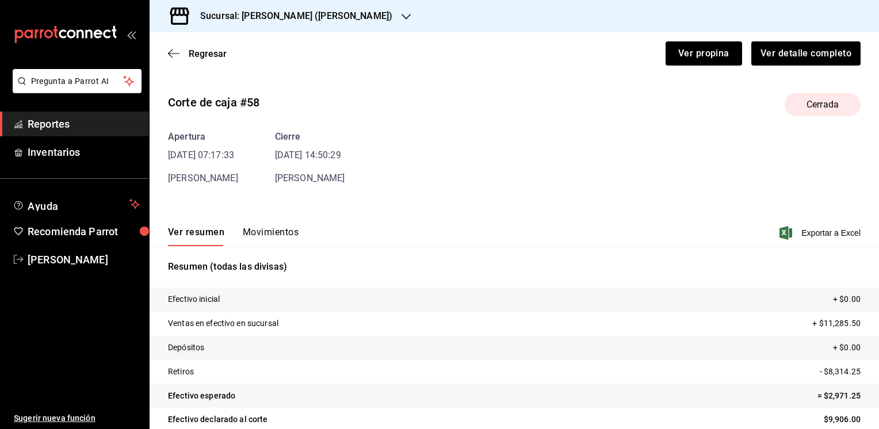
click at [280, 231] on button "Movimientos" at bounding box center [271, 237] width 56 height 20
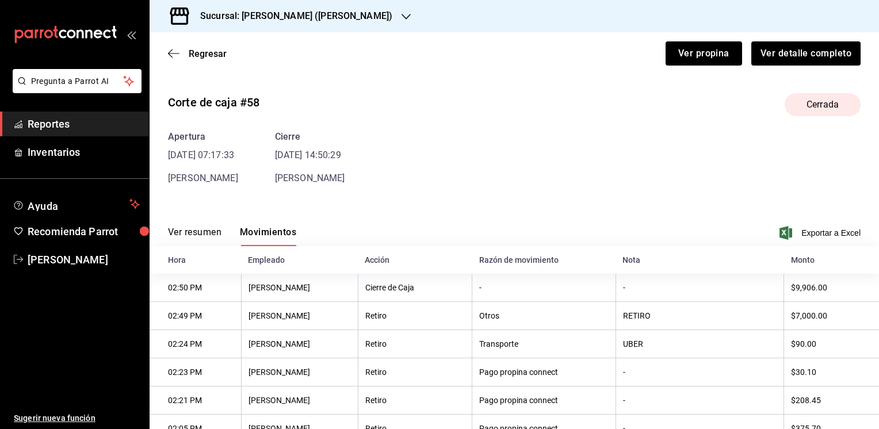
click at [217, 47] on div "Regresar Ver propina Ver detalle completo" at bounding box center [514, 53] width 729 height 43
click at [202, 56] on span "Regresar" at bounding box center [208, 53] width 38 height 11
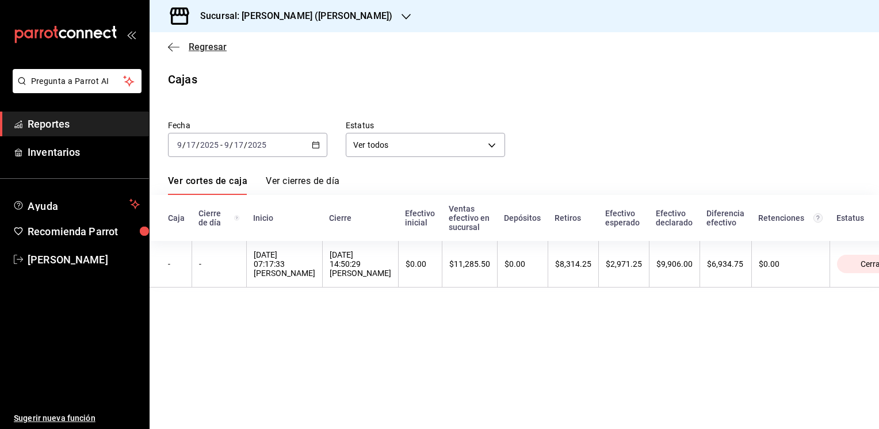
click at [173, 48] on icon "button" at bounding box center [174, 47] width 12 height 10
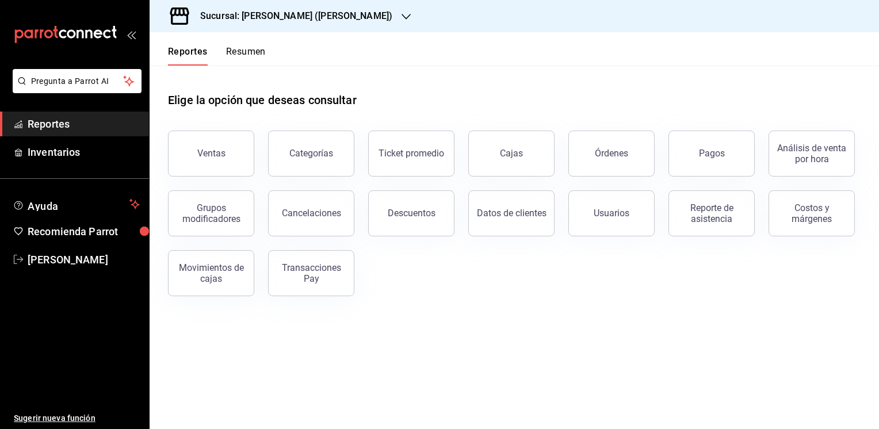
drag, startPoint x: 248, startPoint y: 40, endPoint x: 243, endPoint y: 47, distance: 8.3
click at [243, 47] on div "Reportes Resumen" at bounding box center [208, 48] width 116 height 33
click at [243, 47] on button "Resumen" at bounding box center [246, 56] width 40 height 20
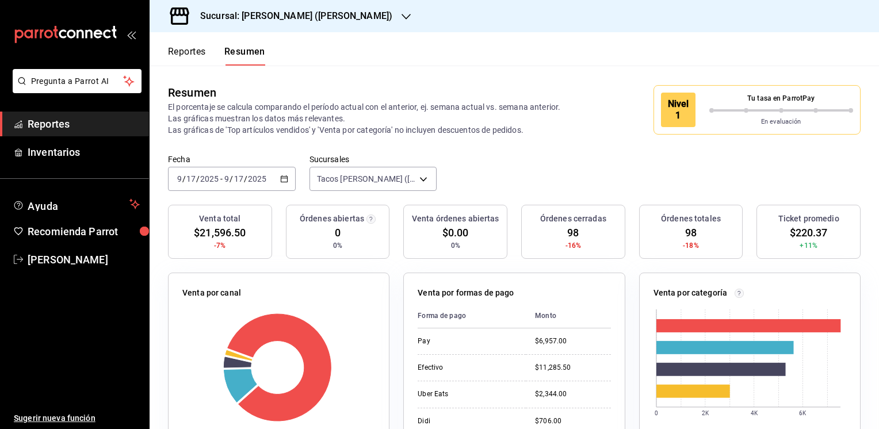
click at [402, 15] on icon "button" at bounding box center [406, 16] width 9 height 9
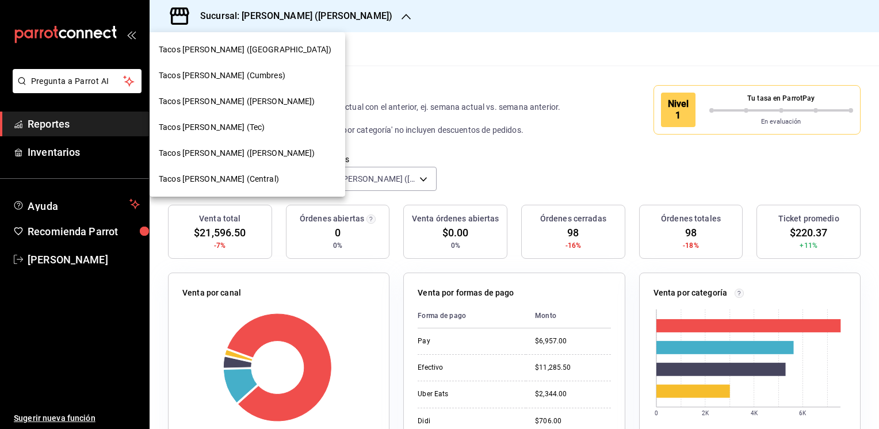
click at [362, 45] on div at bounding box center [439, 214] width 879 height 429
